Goal: Check status

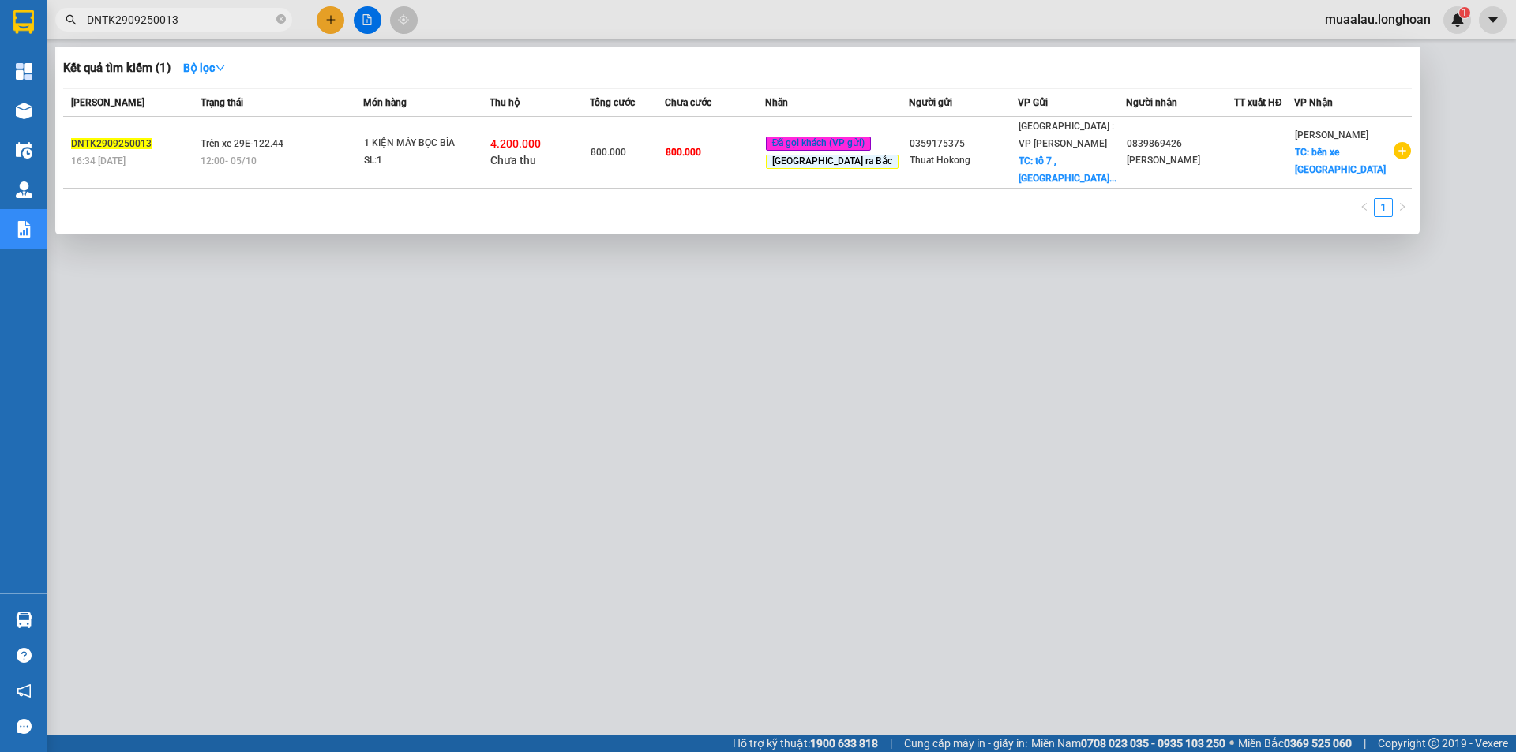
click at [196, 20] on input "DNTK2909250013" at bounding box center [180, 19] width 186 height 17
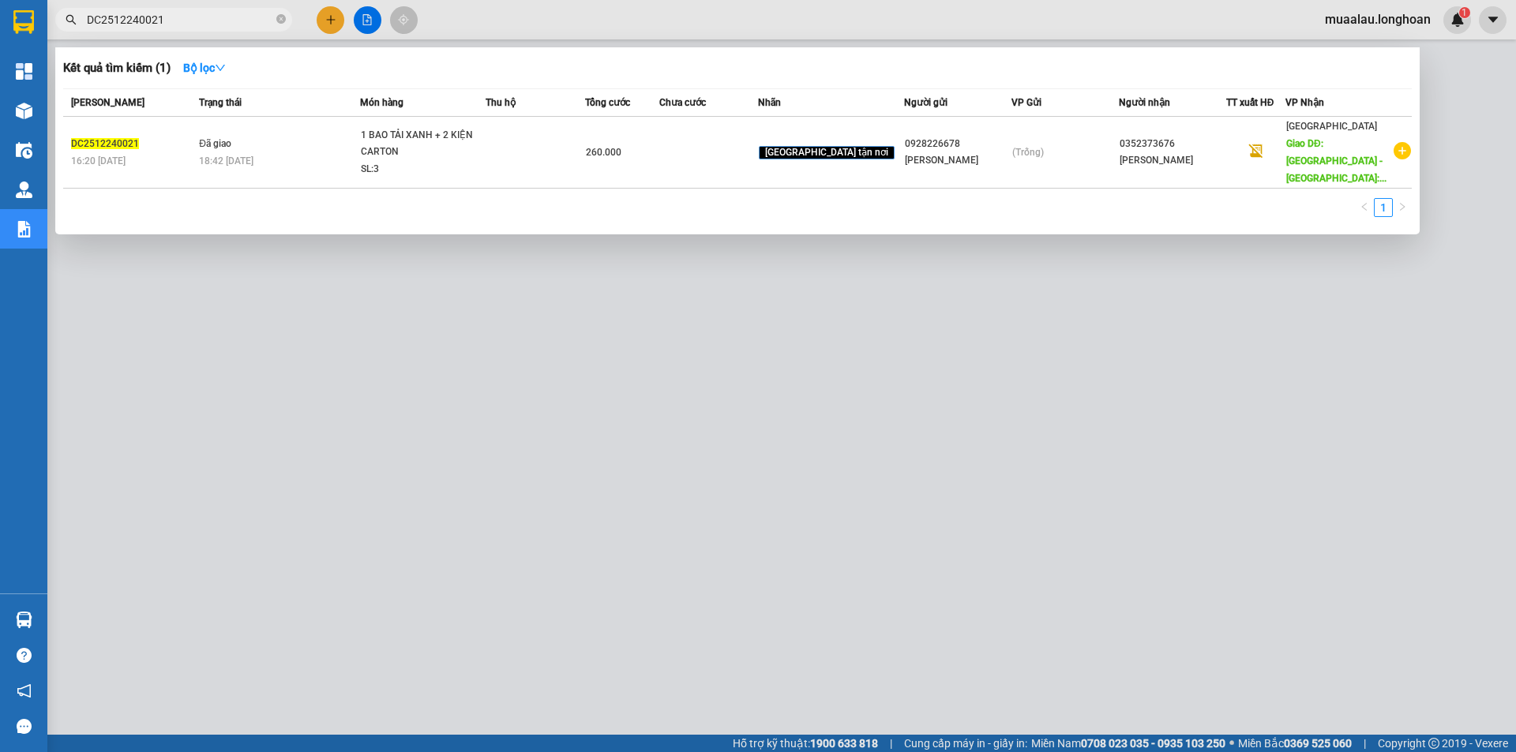
click at [187, 21] on input "DC2512240021" at bounding box center [180, 19] width 186 height 17
click at [180, 21] on input "DC2512240021" at bounding box center [180, 19] width 186 height 17
paste input "VPVD0310250040"
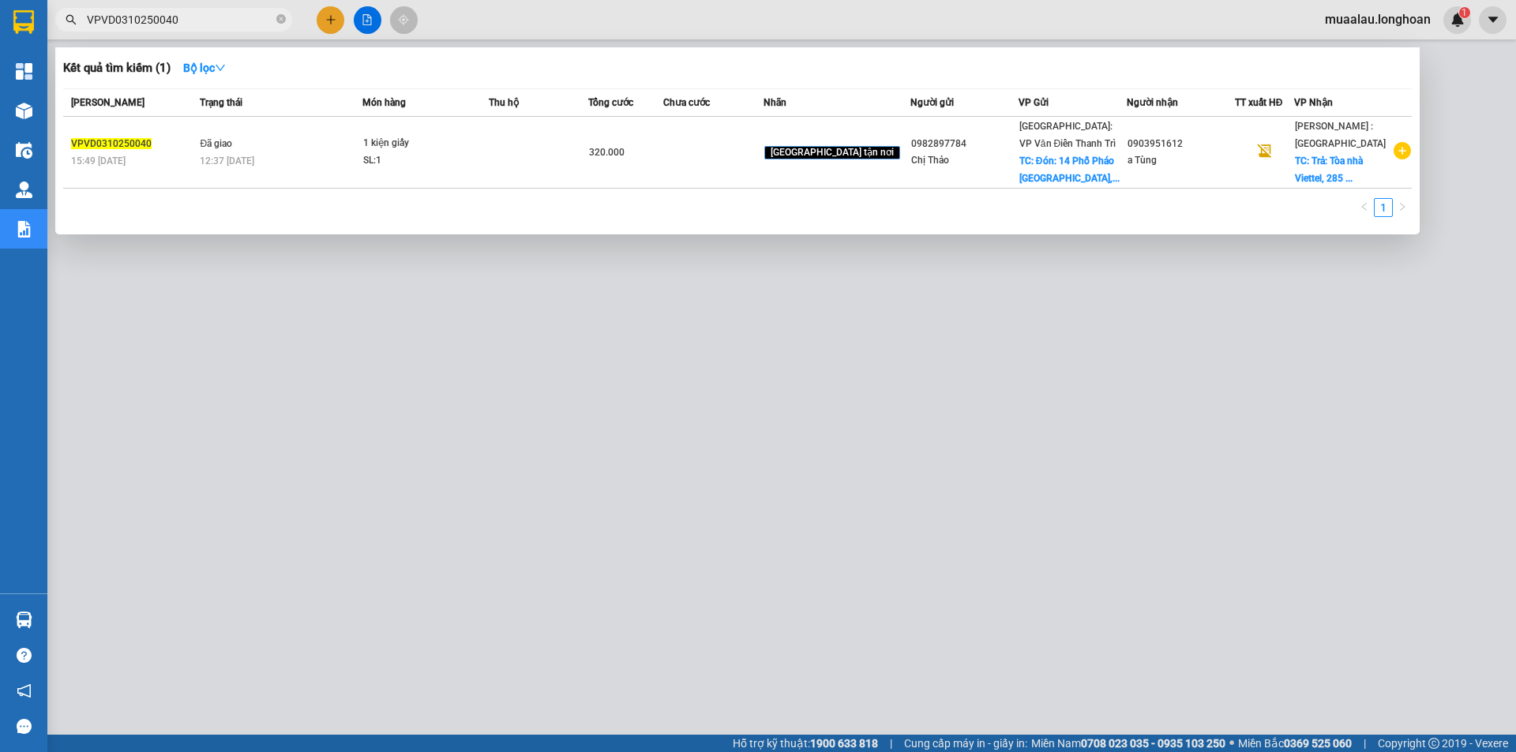
click at [221, 16] on input "VPVD0310250040" at bounding box center [180, 19] width 186 height 17
paste input "38"
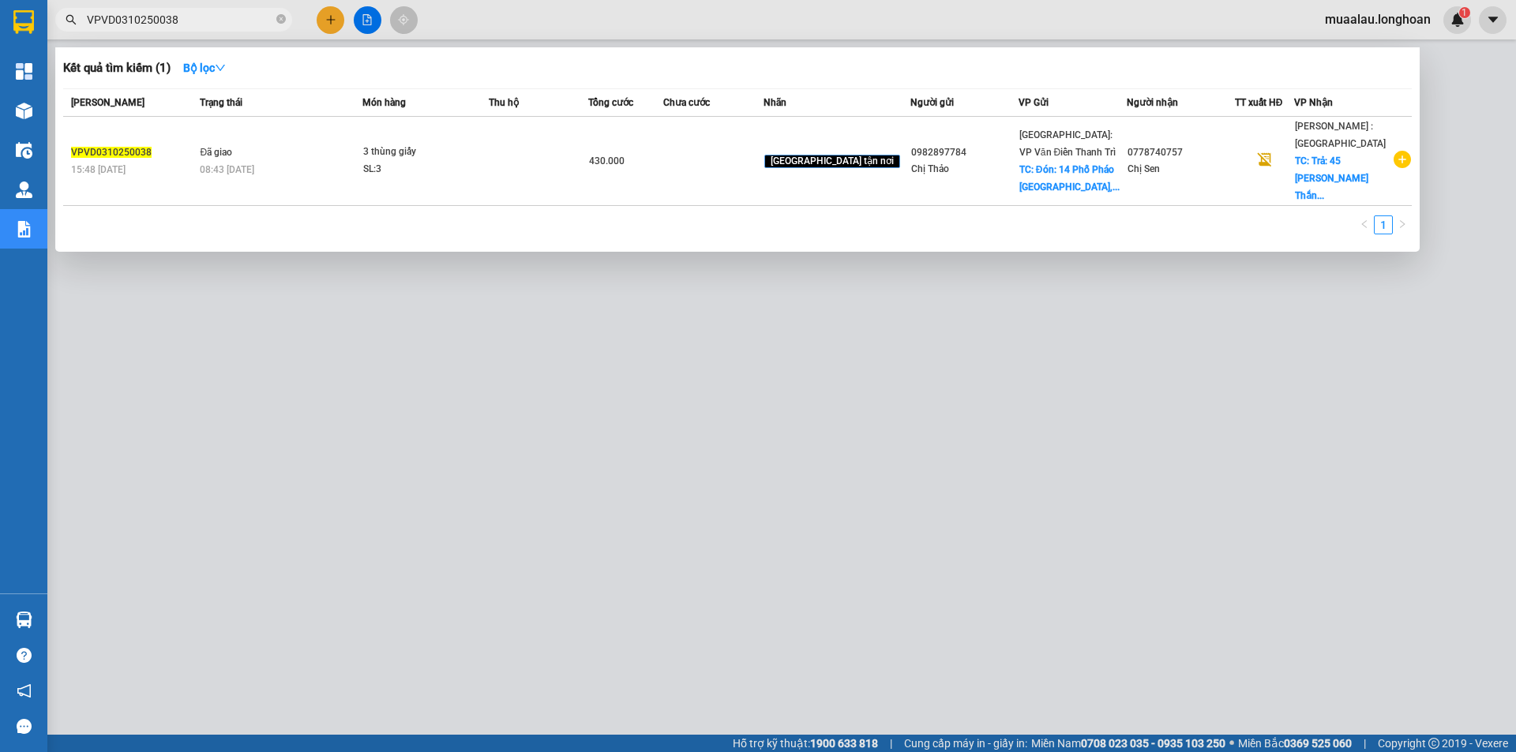
click at [206, 21] on input "VPVD0310250038" at bounding box center [180, 19] width 186 height 17
paste input "9"
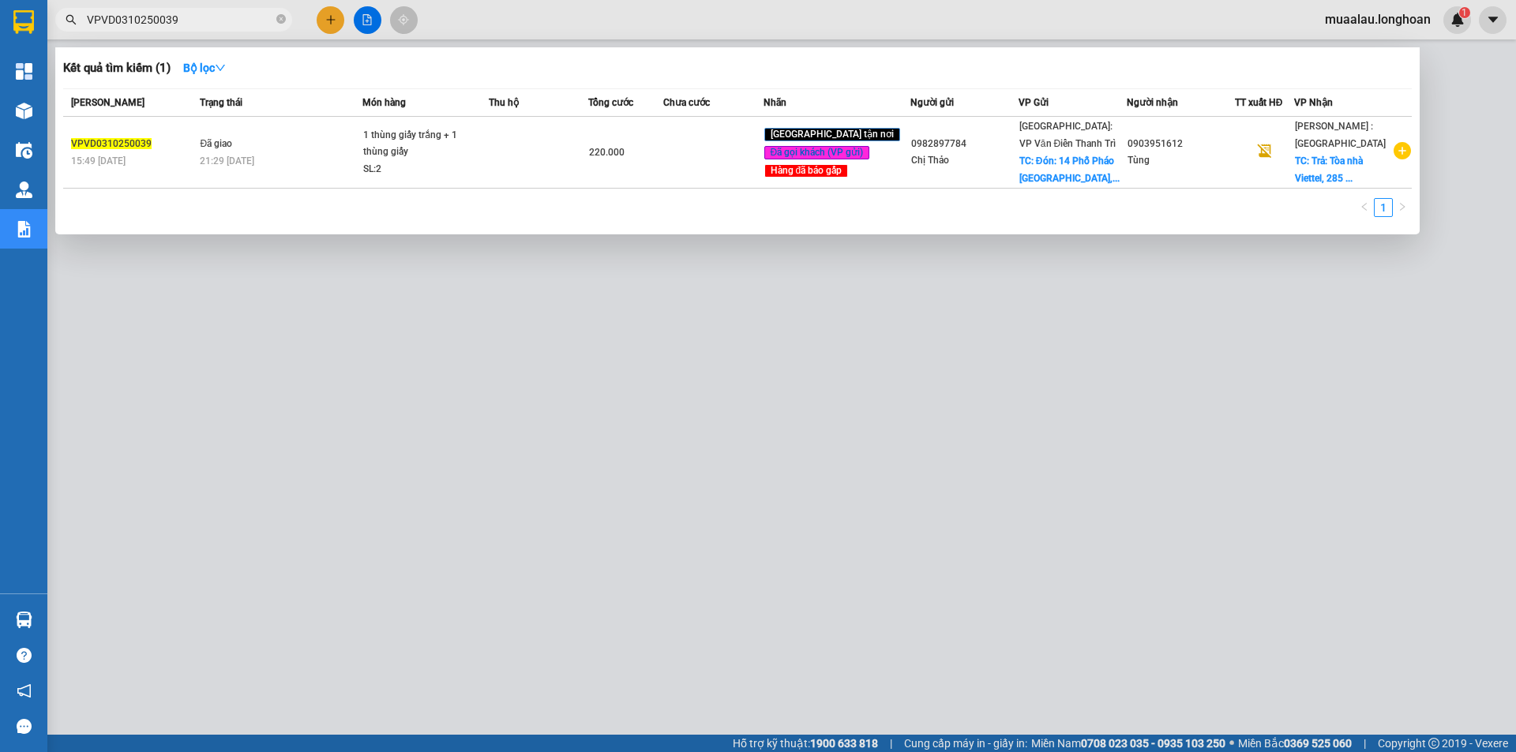
click at [189, 16] on input "VPVD0310250039" at bounding box center [180, 19] width 186 height 17
paste input "HNVD1608250033"
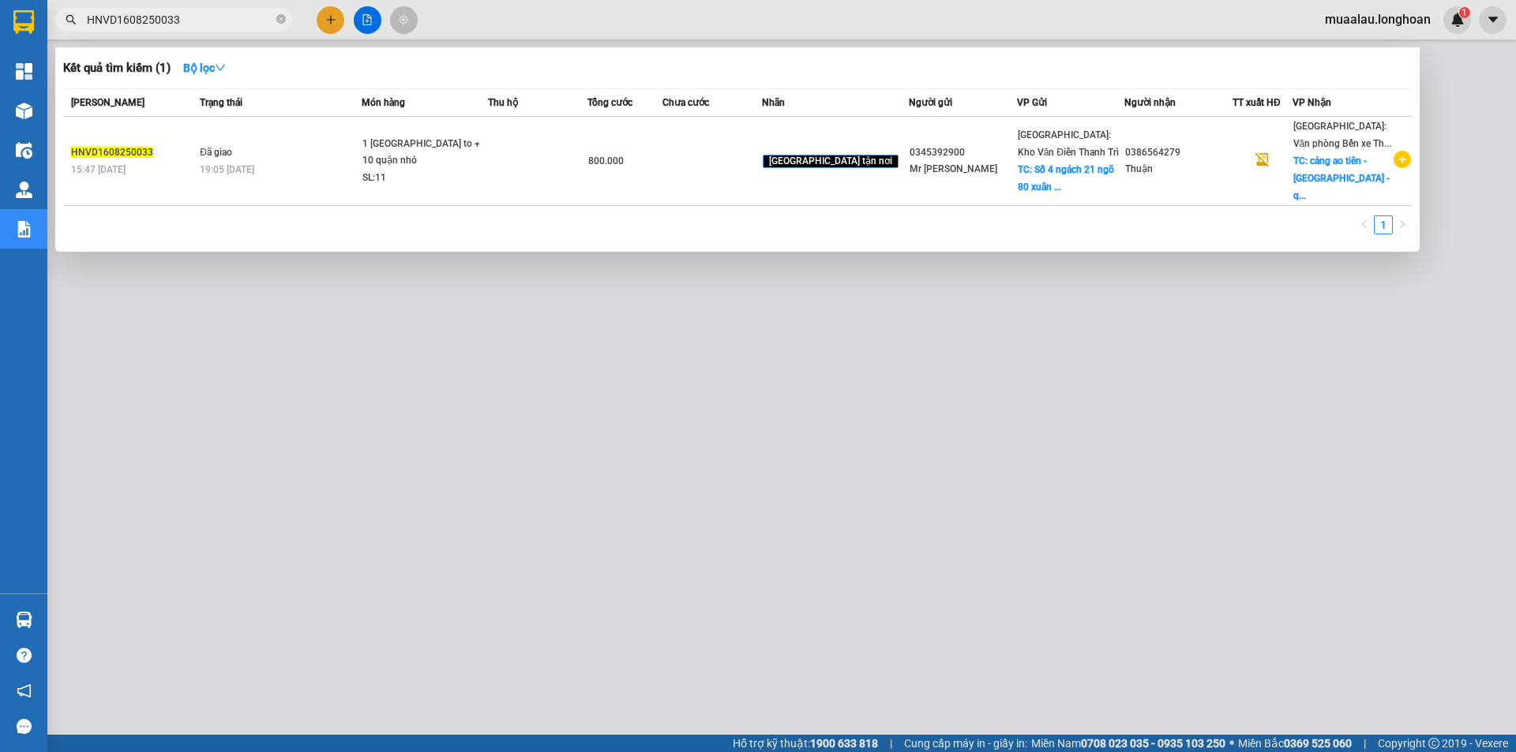
click at [193, 24] on input "HNVD1608250033" at bounding box center [180, 19] width 186 height 17
paste input "DC2512240021"
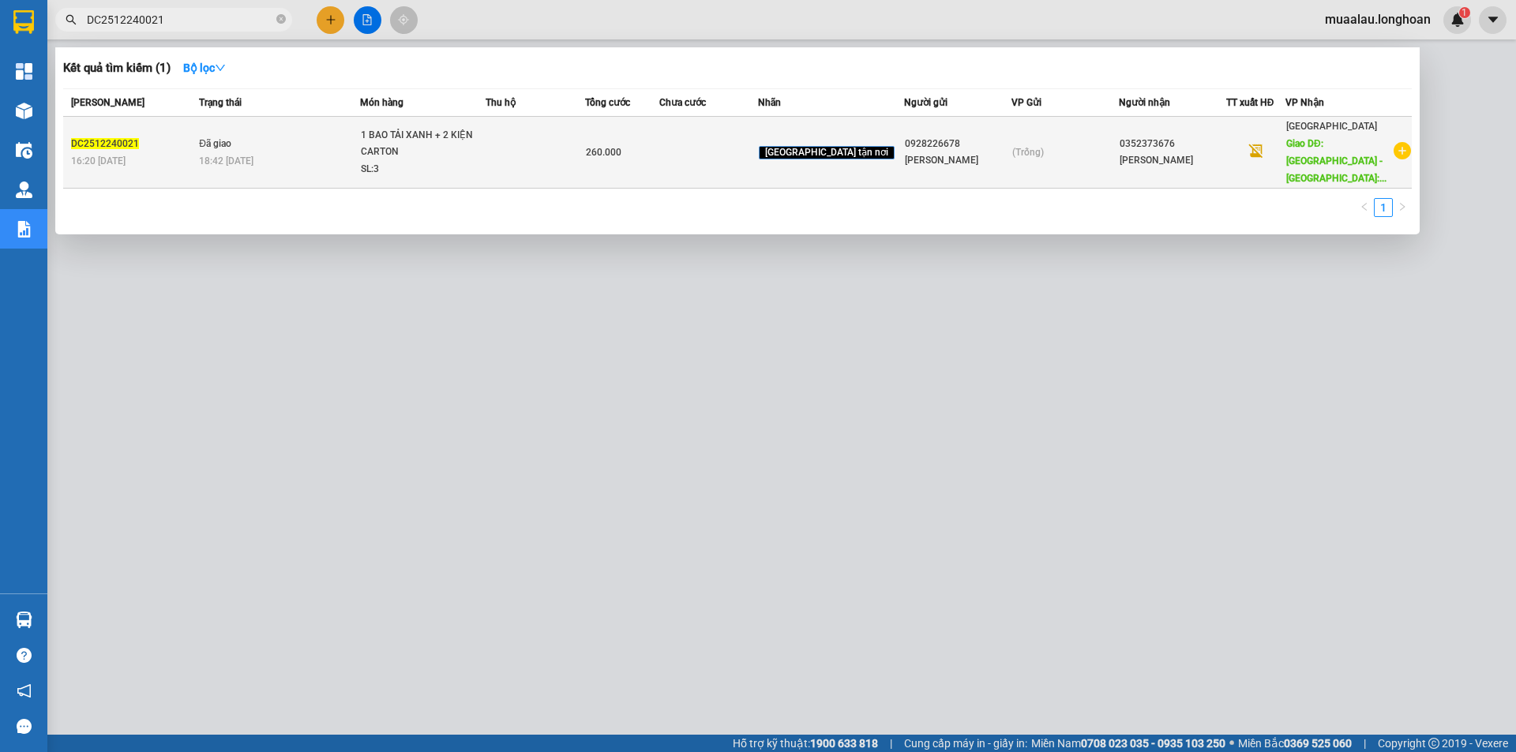
type input "DC2512240021"
click at [162, 153] on div "16:20 [DATE]" at bounding box center [132, 160] width 123 height 17
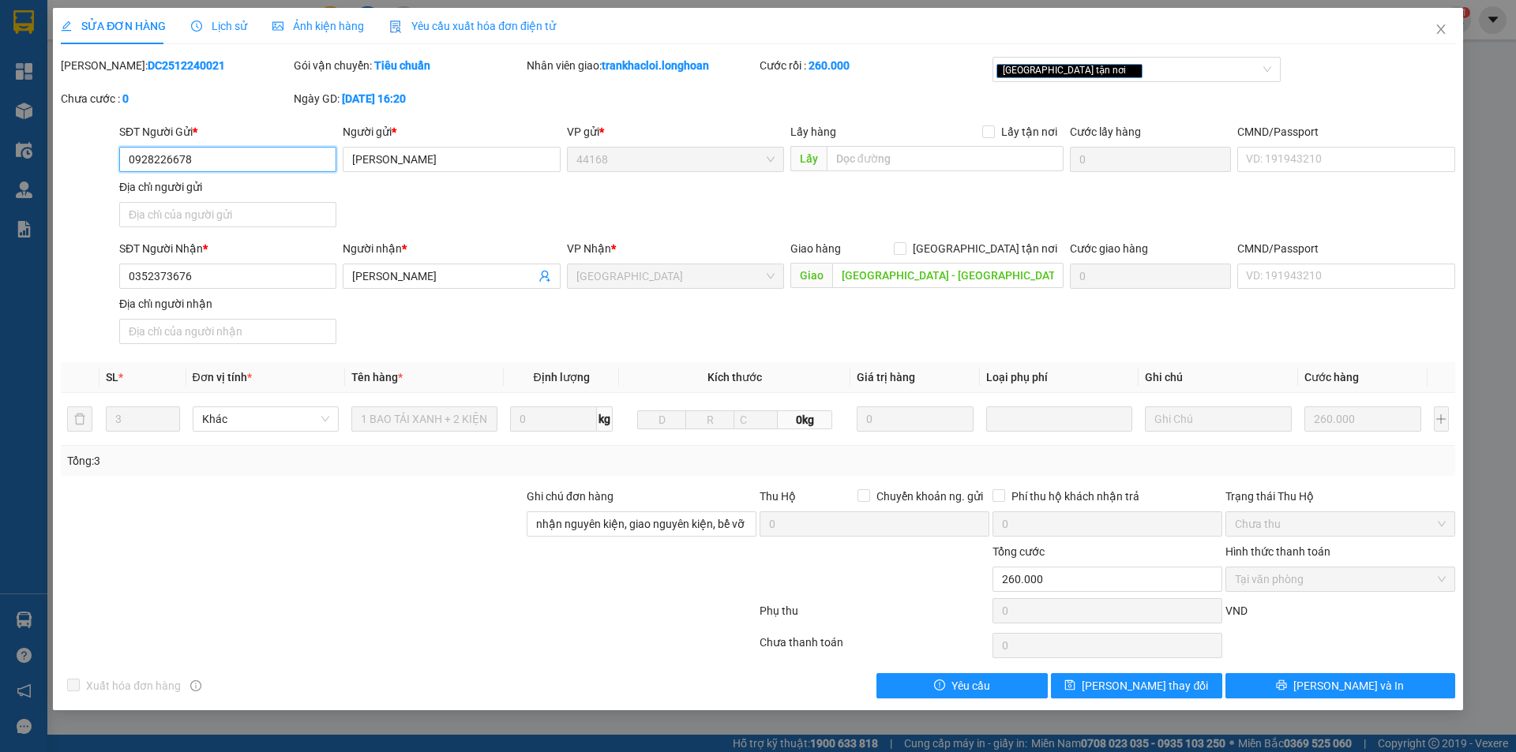
type input "0928226678"
type input "[PERSON_NAME]"
type input "0352373676"
type input "[PERSON_NAME]"
type input "[GEOGRAPHIC_DATA] - [GEOGRAPHIC_DATA]: Chành xe Ngọc, Vòng xoay Thuận Thảo Tuy …"
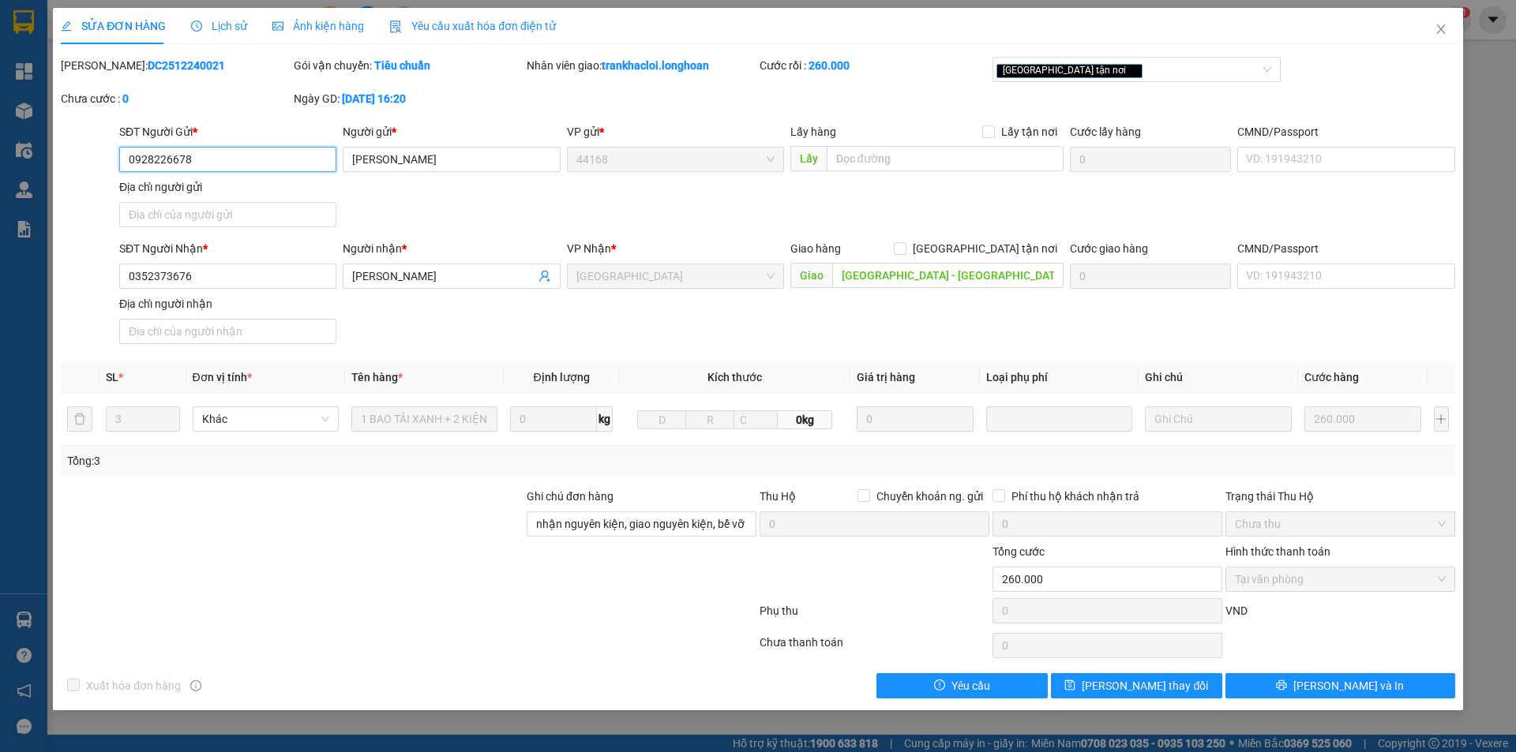
type input "nhận nguyên kiện, giao nguyên kiện, bể vỡ không đền"
type input "0"
type input "260.000"
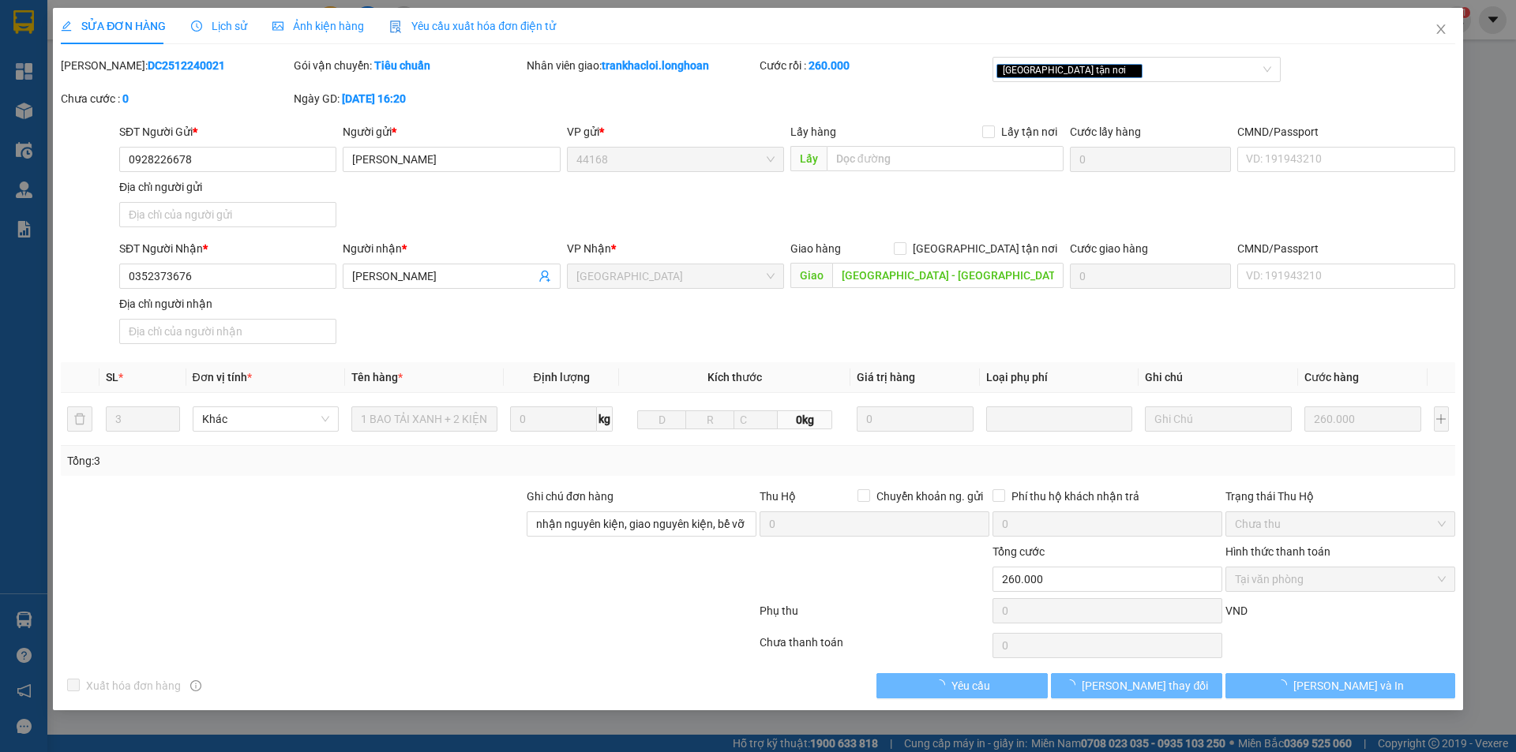
click at [212, 27] on span "Lịch sử" at bounding box center [219, 26] width 56 height 13
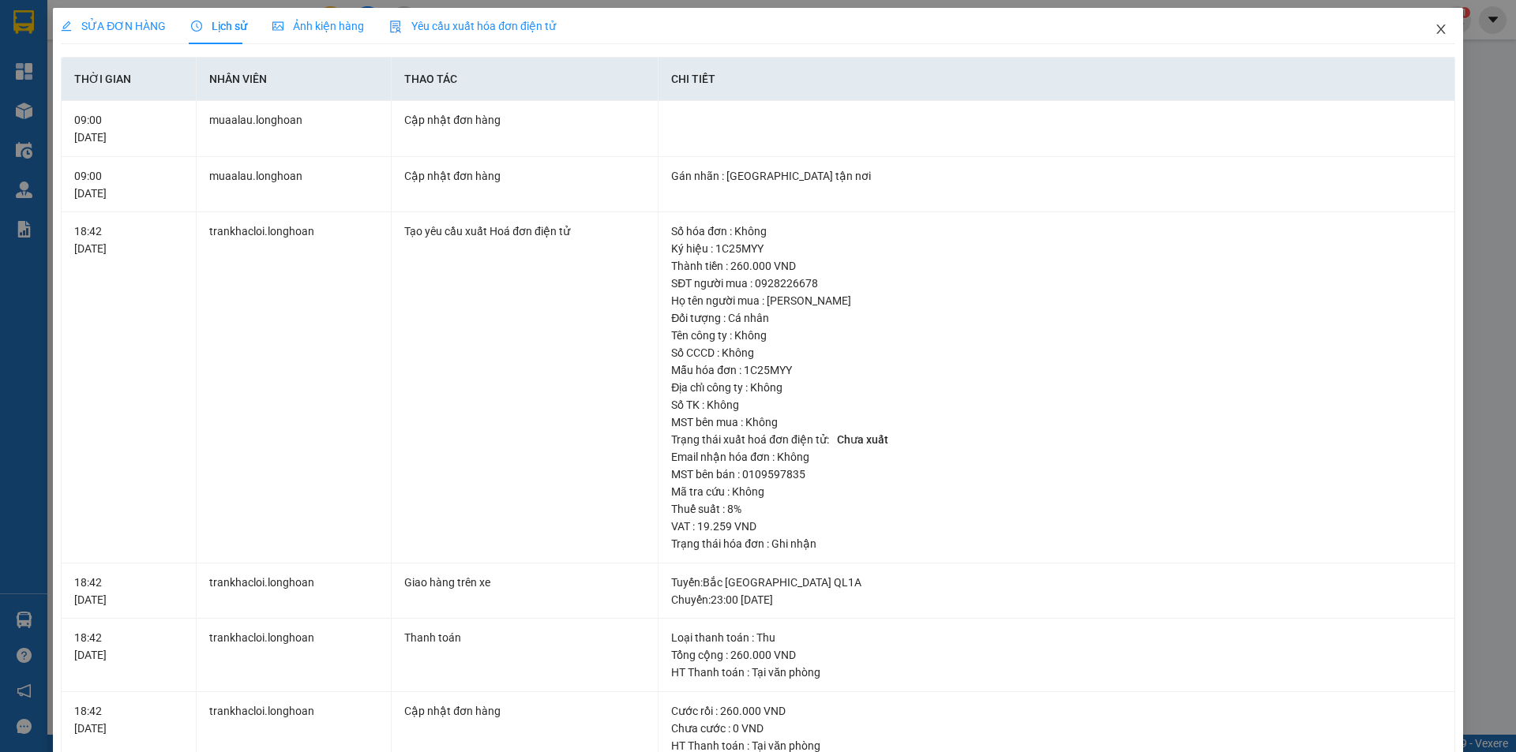
click at [1436, 28] on icon "close" at bounding box center [1440, 28] width 9 height 9
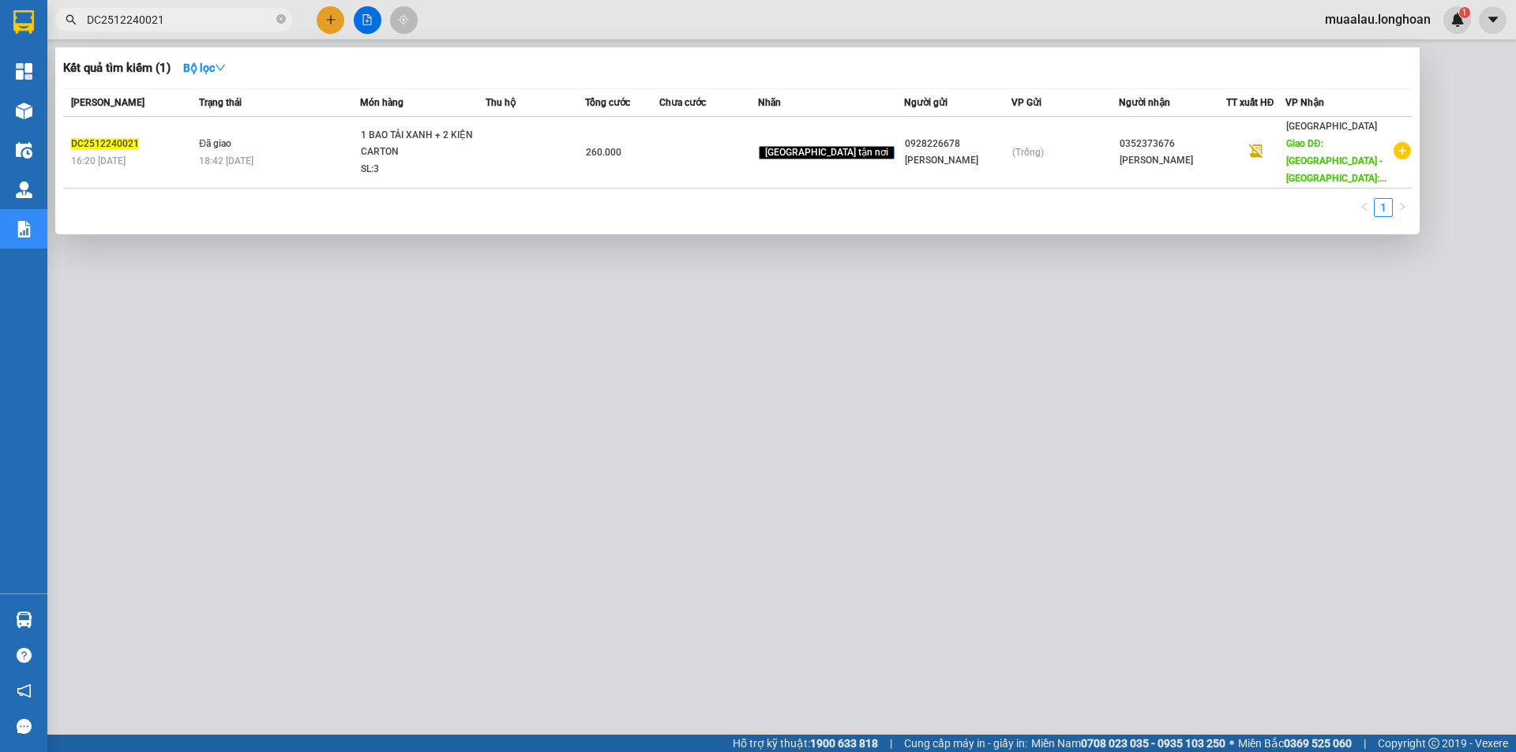
click at [175, 17] on input "DC2512240021" at bounding box center [180, 19] width 186 height 17
paste input "HQTP0310250003"
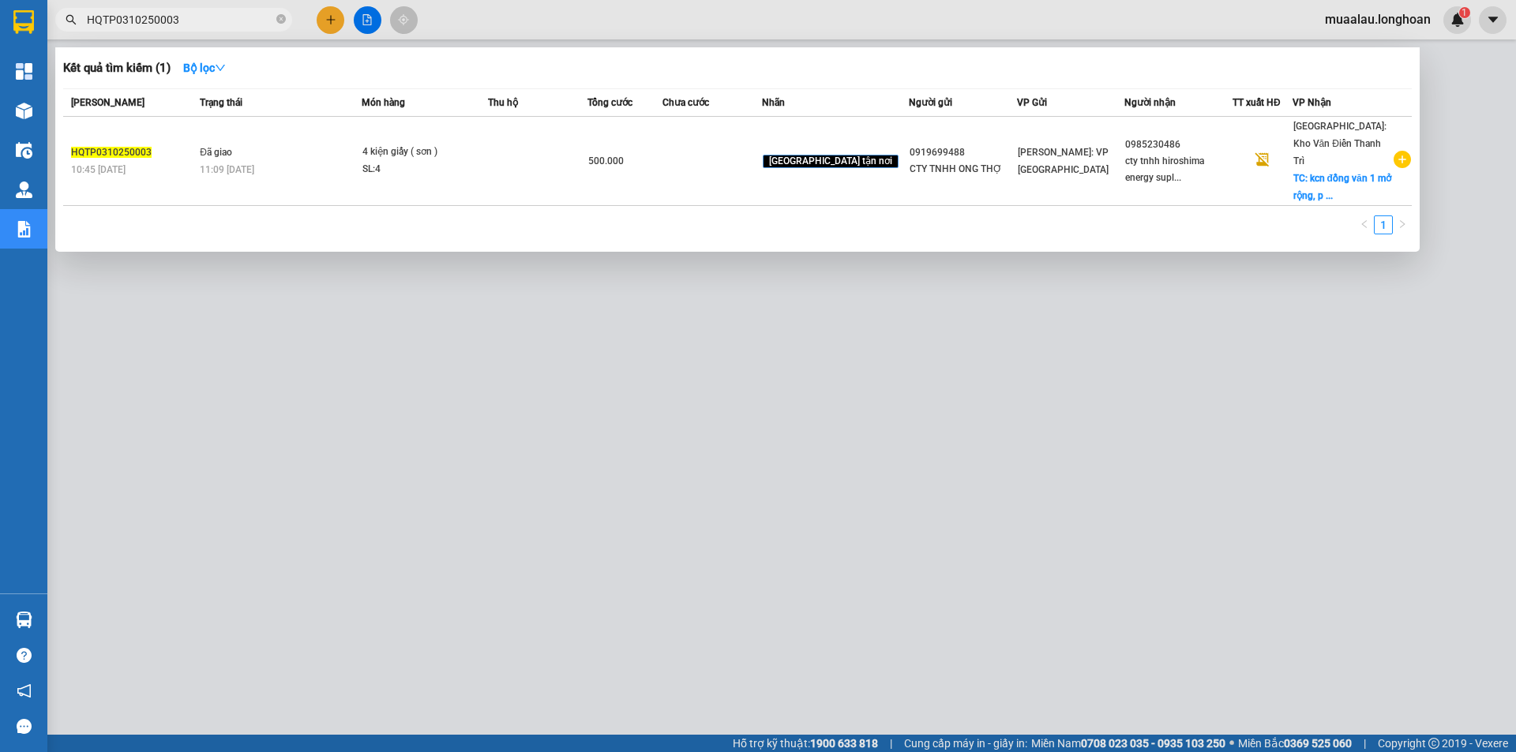
click at [195, 27] on input "HQTP0310250003" at bounding box center [180, 19] width 186 height 17
paste input "KQ1210102500004"
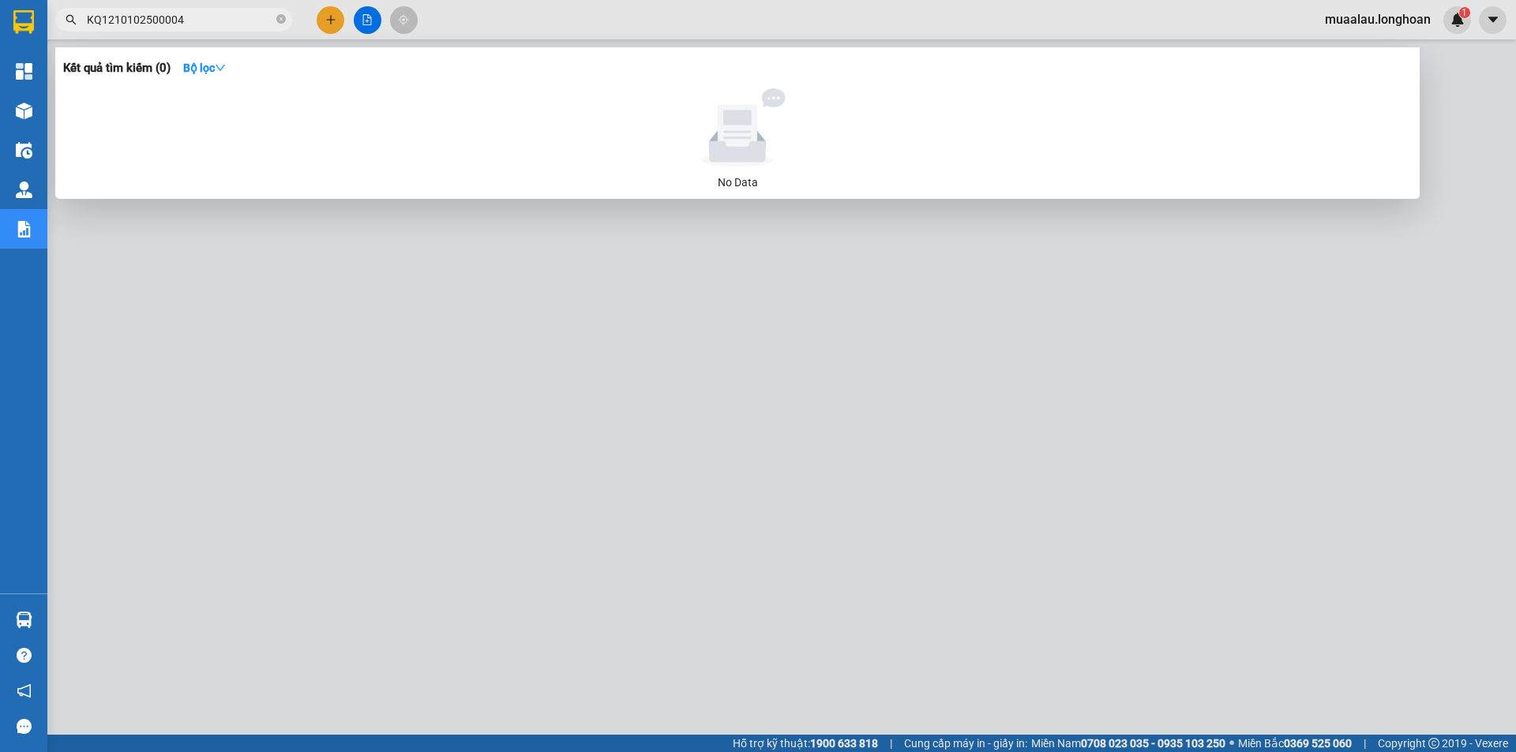
type input "KQ1210102500004"
